Goal: Information Seeking & Learning: Learn about a topic

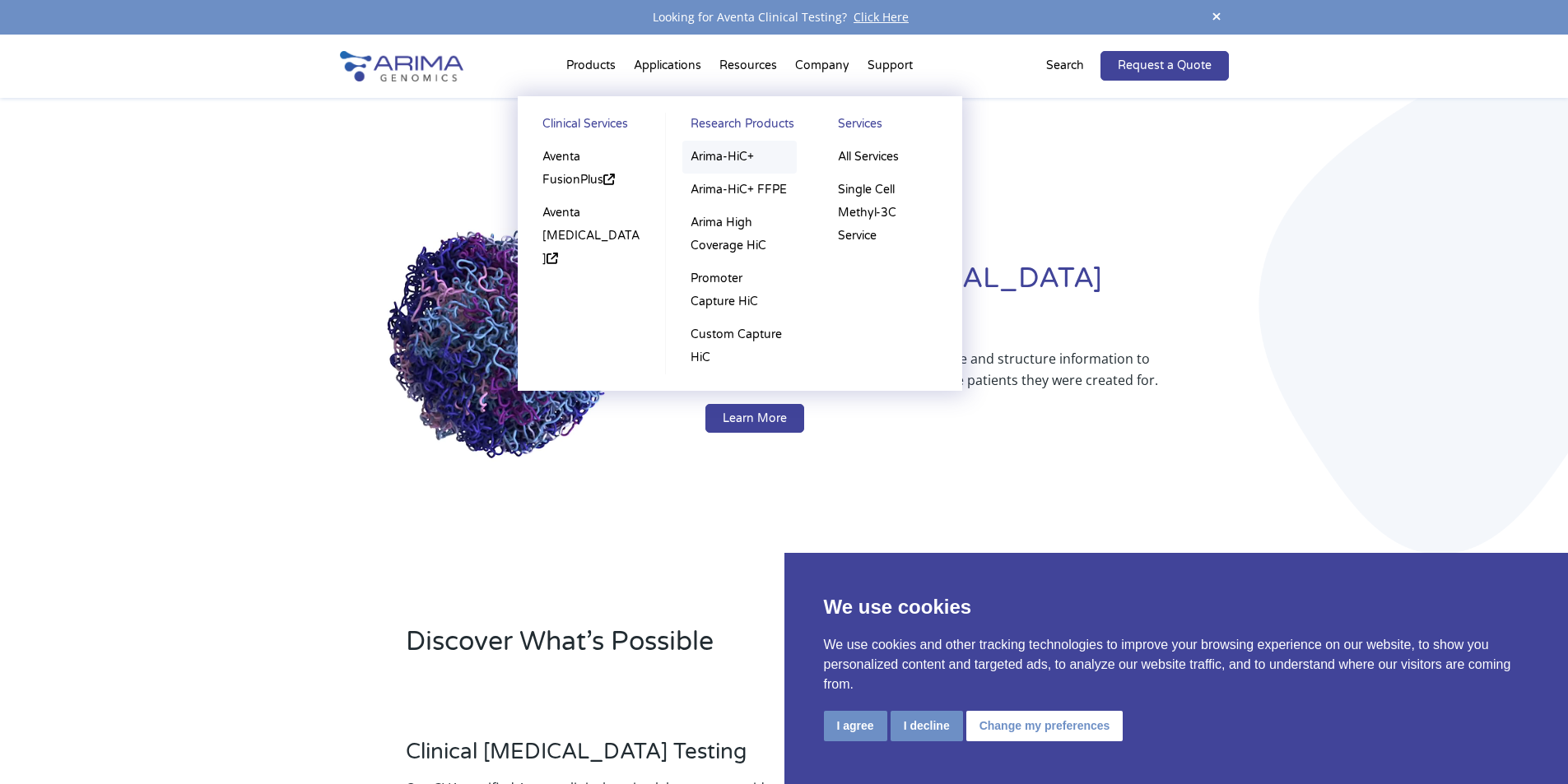
click at [738, 155] on link "Arima-HiC+" at bounding box center [739, 157] width 114 height 33
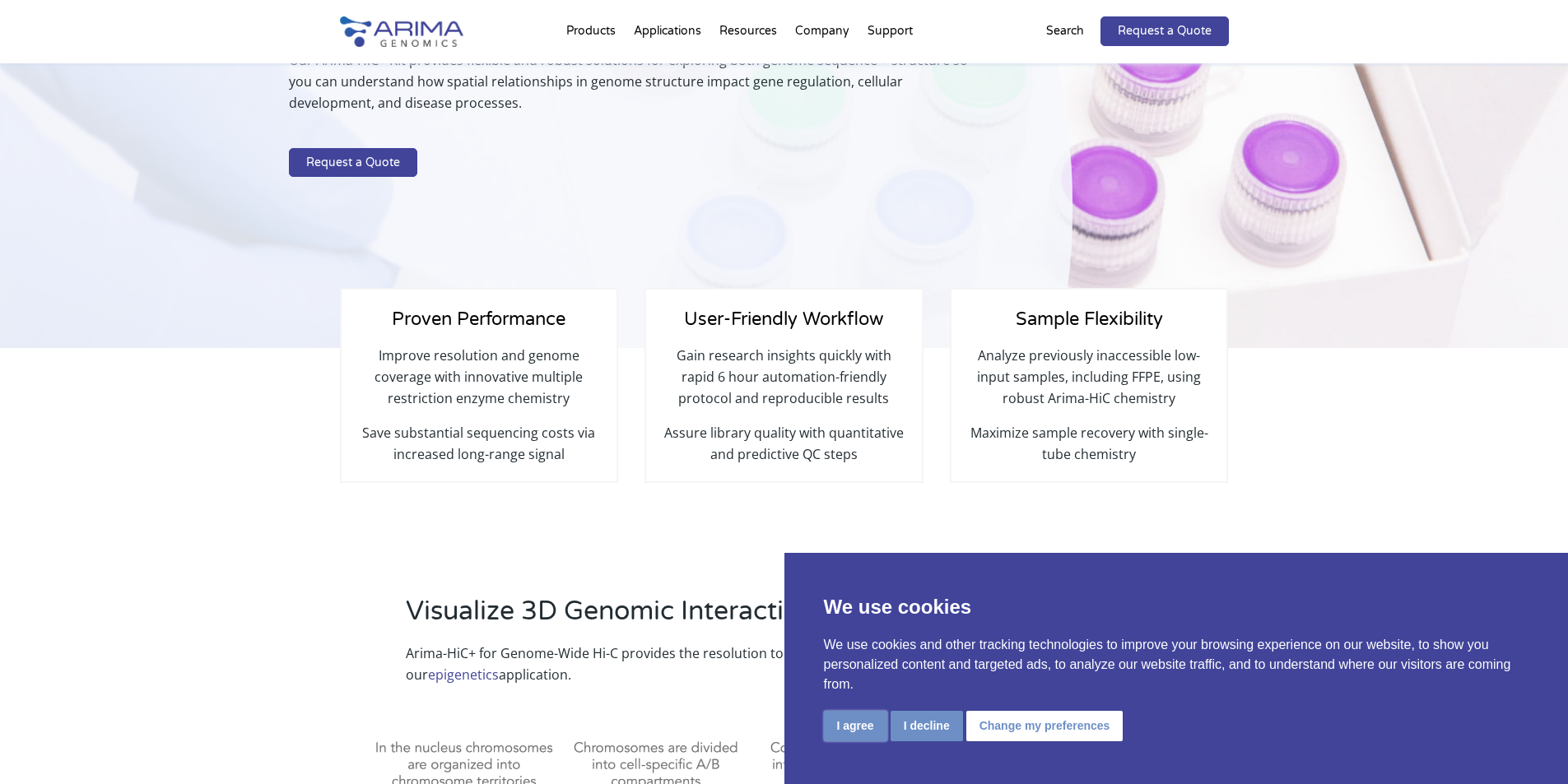
click at [861, 726] on button "I agree" at bounding box center [855, 726] width 63 height 31
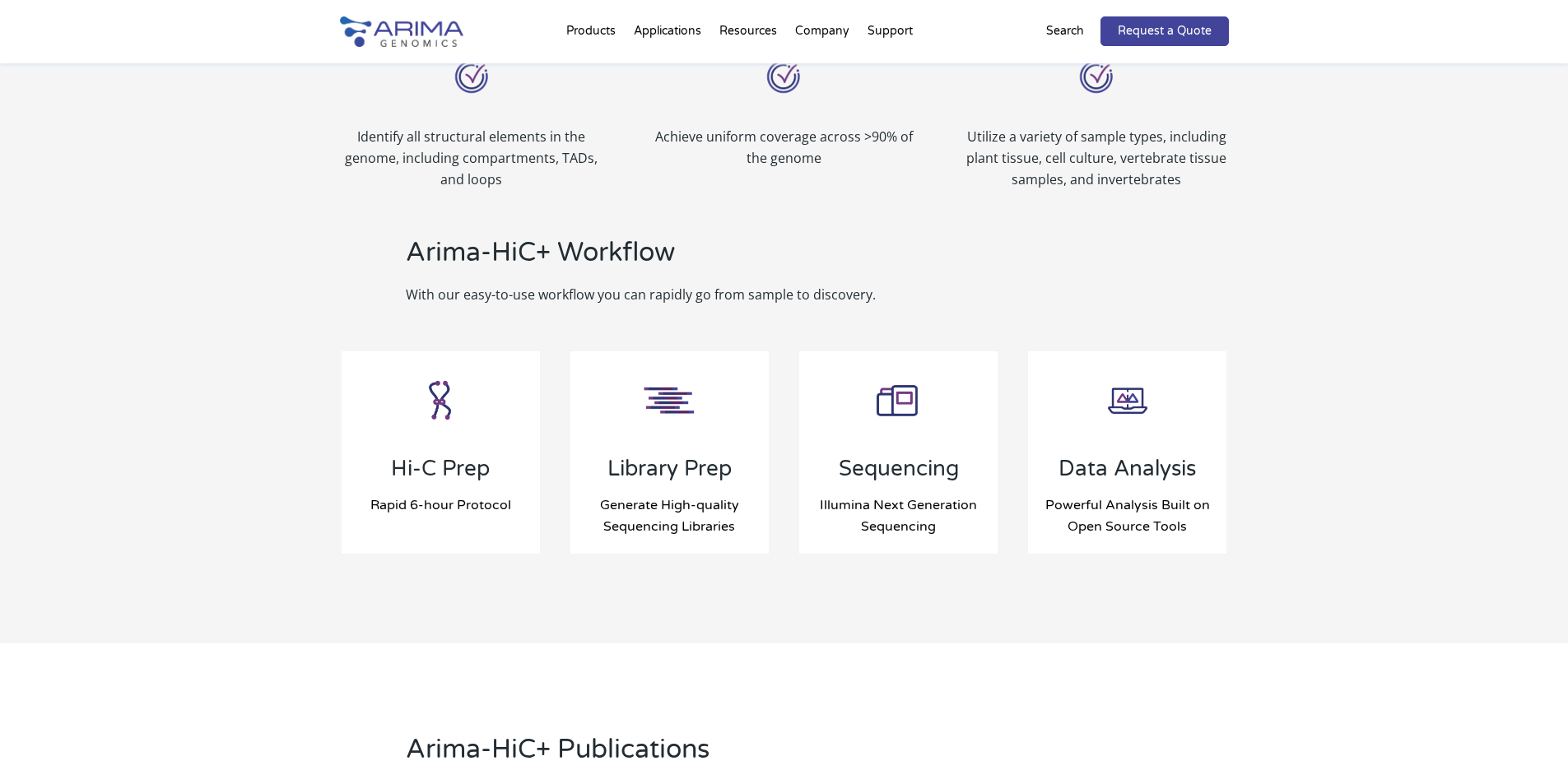
scroll to position [1514, 0]
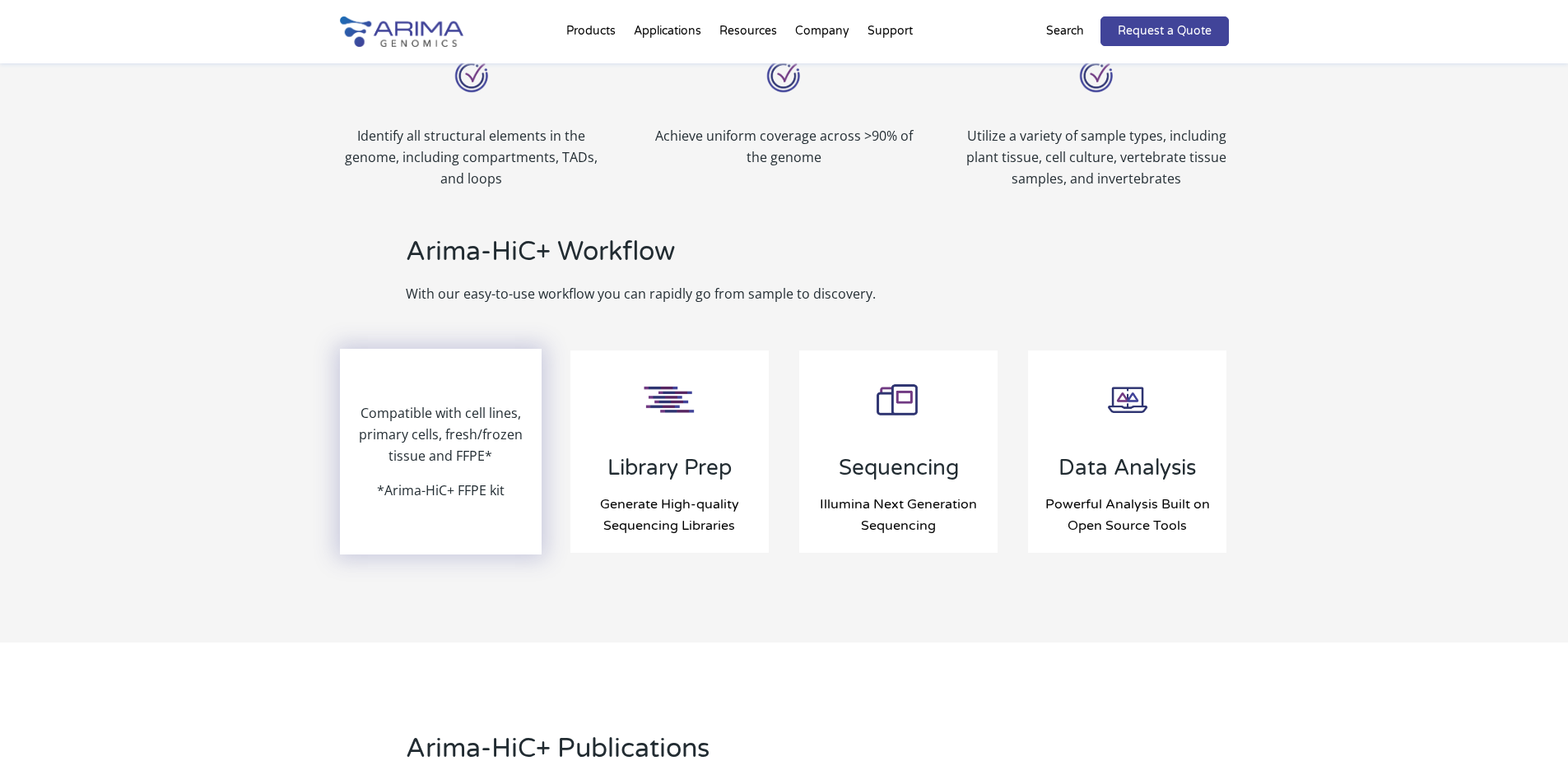
click at [457, 443] on p "Compatible with cell lines, primary cells, fresh/frozen tissue and FFPE*" at bounding box center [441, 441] width 199 height 77
click at [468, 490] on p "*Arima-HiC+ FFPE kit" at bounding box center [441, 489] width 128 height 21
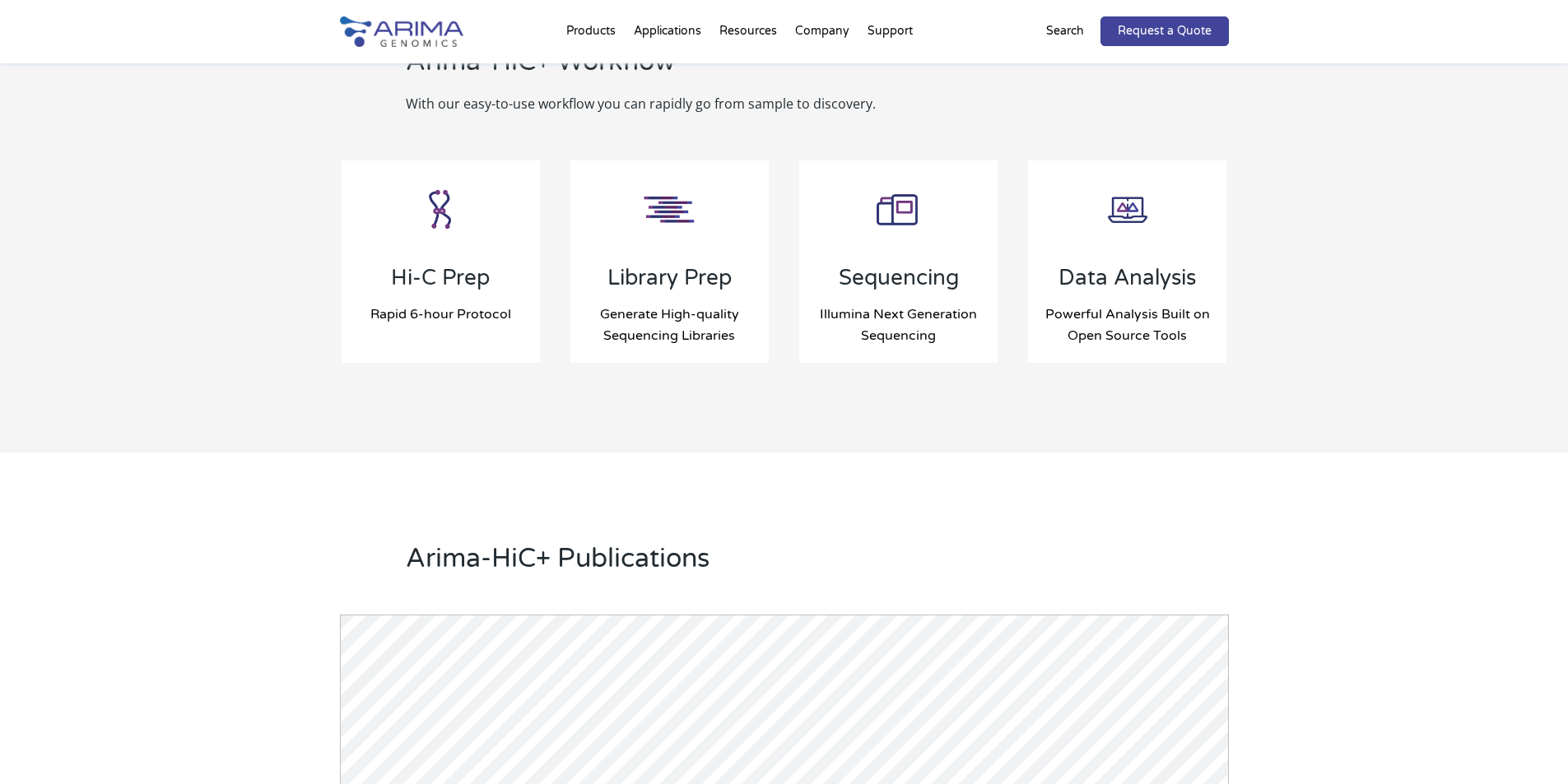
scroll to position [1711, 0]
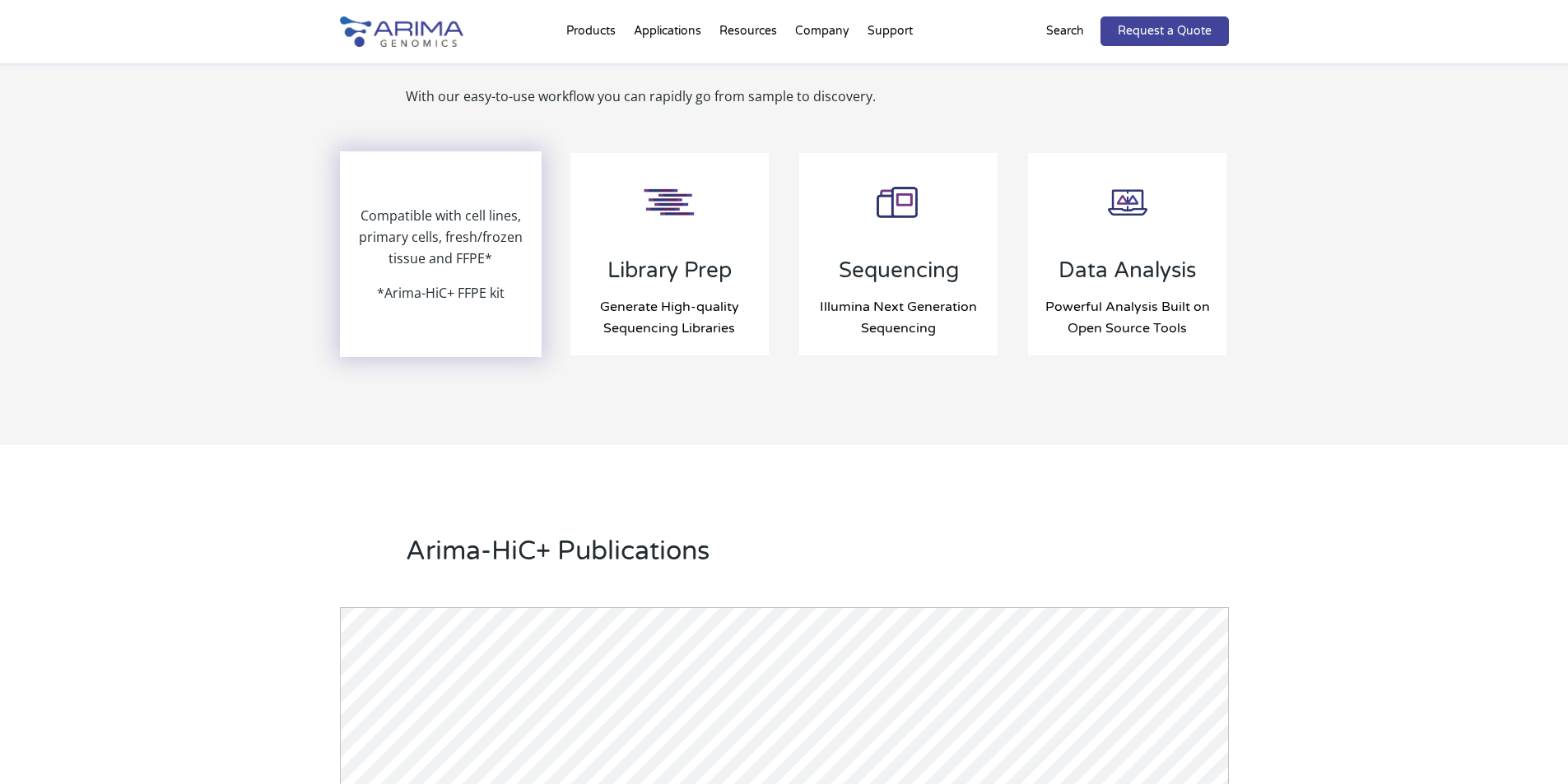
click at [443, 293] on p "*Arima-HiC+ FFPE kit" at bounding box center [441, 293] width 128 height 21
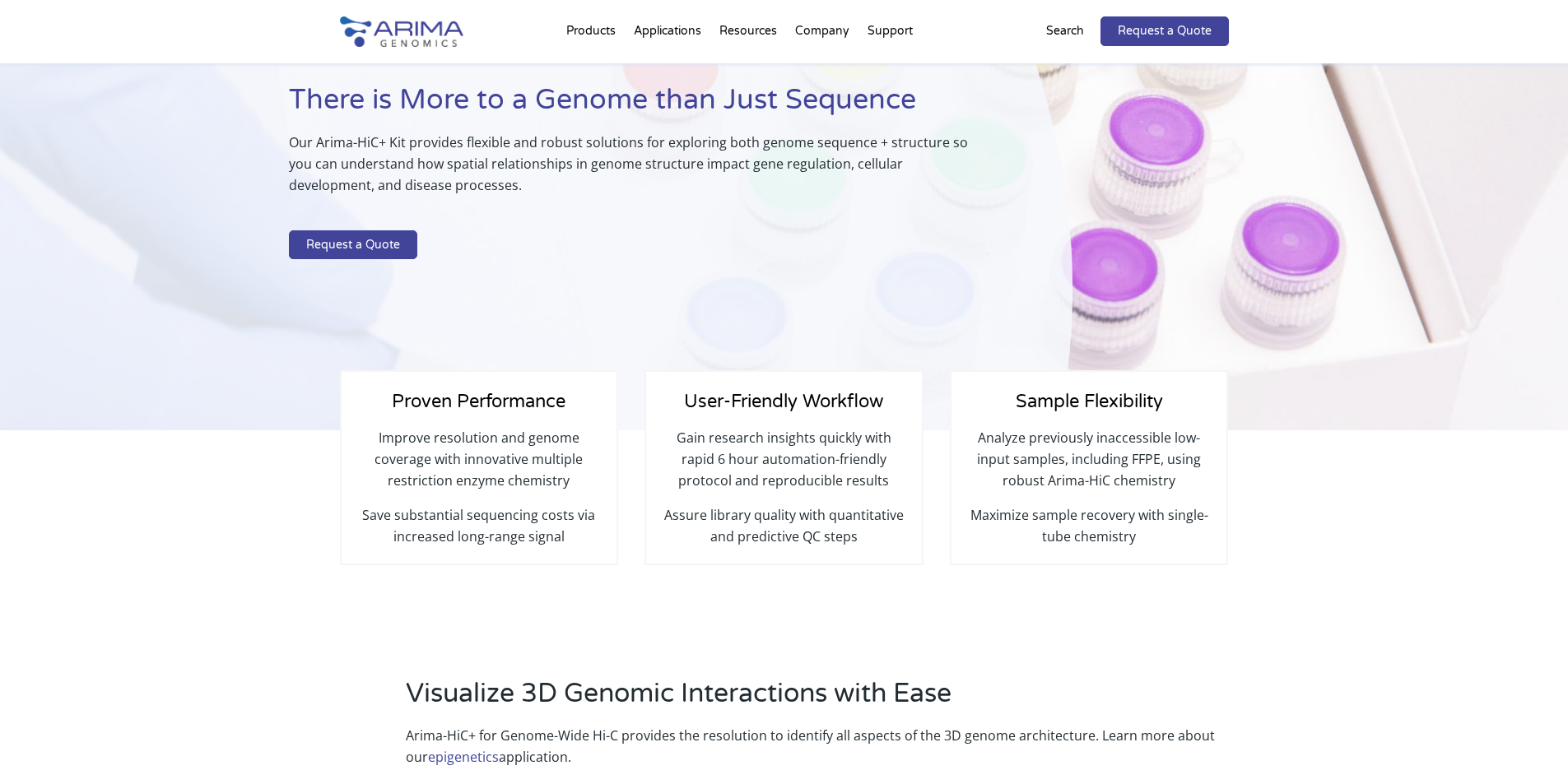
scroll to position [0, 0]
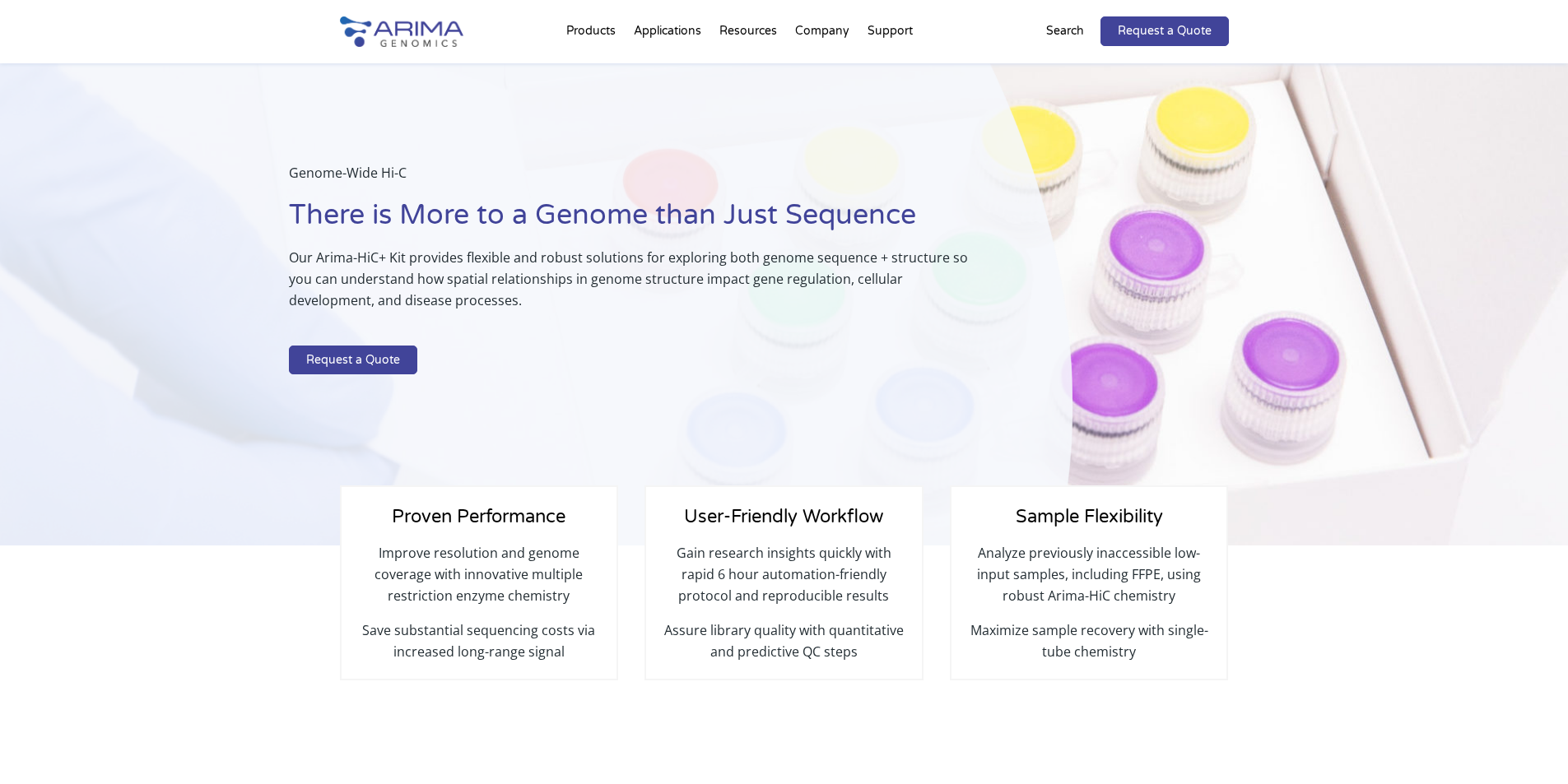
click at [1112, 533] on h4 "Sample Flexibility" at bounding box center [1089, 523] width 242 height 38
drag, startPoint x: 860, startPoint y: 534, endPoint x: 658, endPoint y: 470, distance: 211.9
click at [824, 525] on h4 "User-Friendly Workflow" at bounding box center [784, 523] width 242 height 38
click at [747, 162] on p "Genome-Wide Hi-C" at bounding box center [639, 179] width 701 height 35
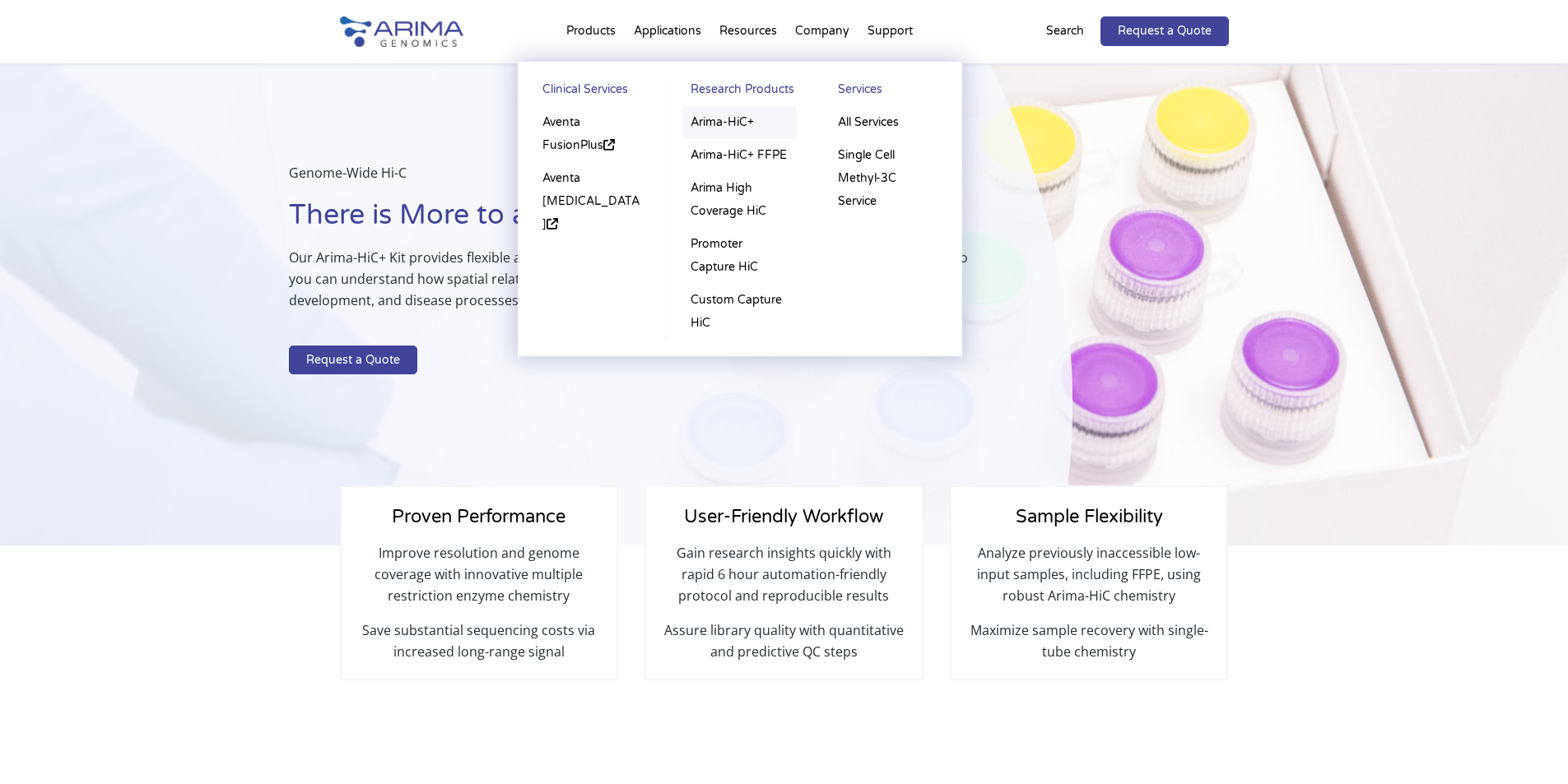
click at [715, 119] on link "Arima-HiC+" at bounding box center [739, 123] width 114 height 33
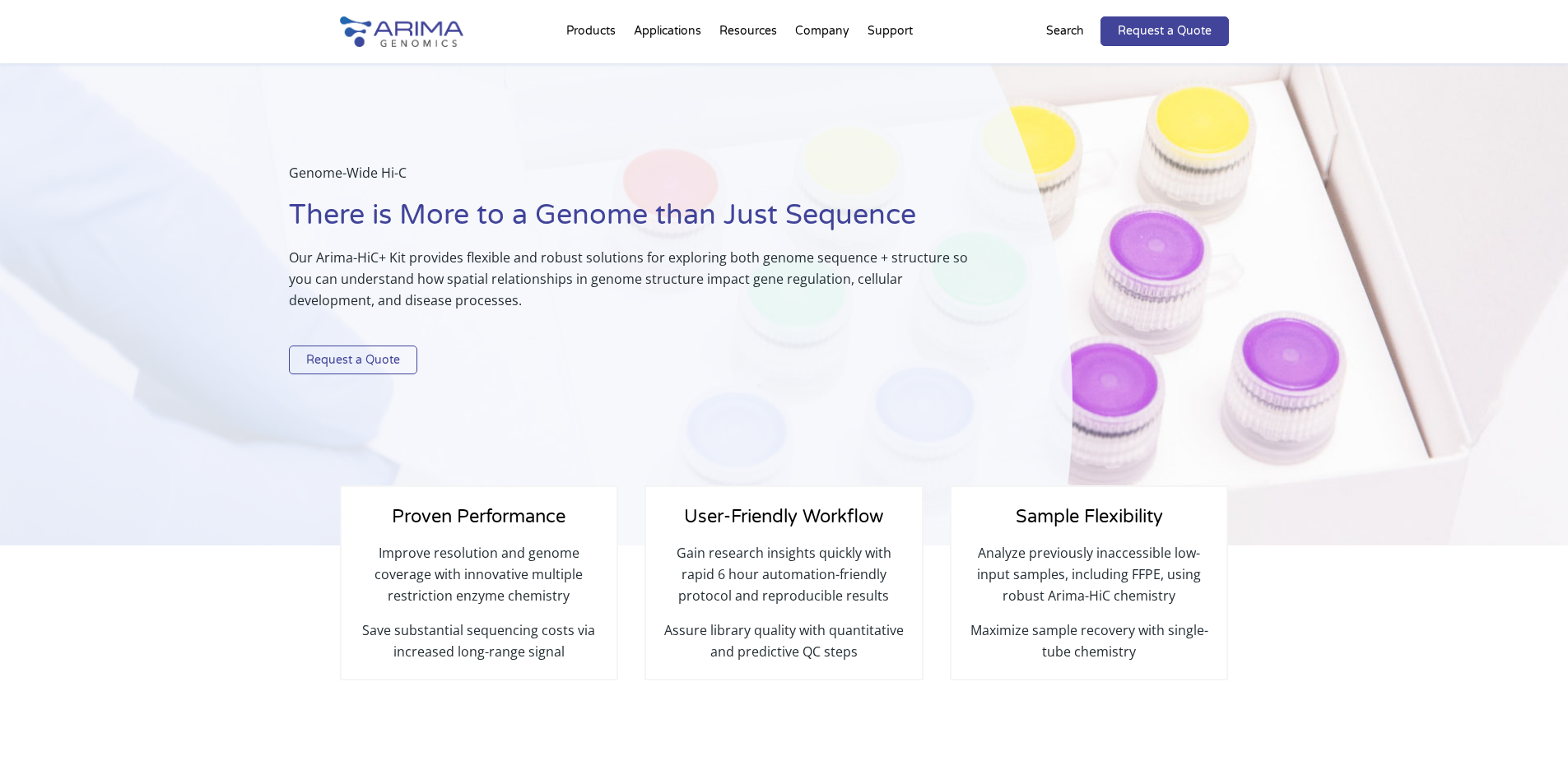
click at [387, 360] on link "Request a Quote" at bounding box center [353, 360] width 129 height 30
